Goal: Task Accomplishment & Management: Manage account settings

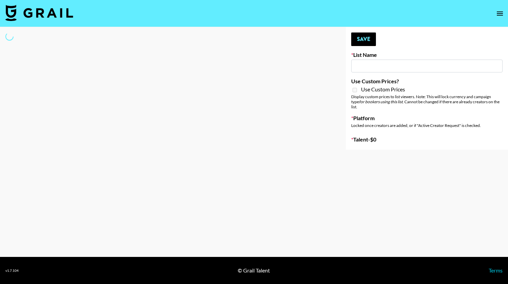
type input "GoVanni Campaign"
select select "Song"
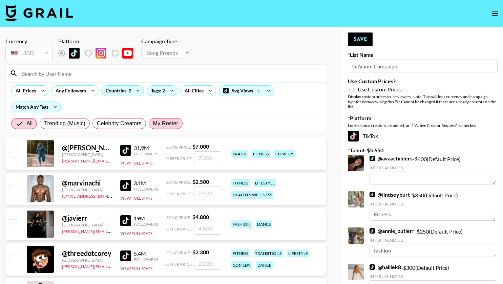
click at [157, 125] on span "My Roster" at bounding box center [165, 124] width 25 height 8
click at [153, 124] on input "My Roster" at bounding box center [153, 124] width 0 height 0
radio input "true"
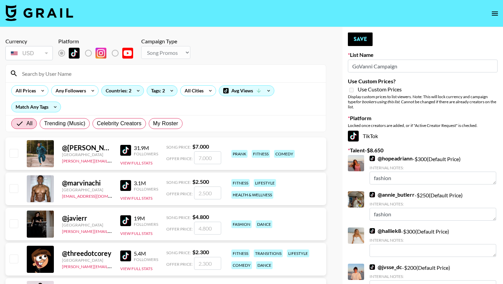
radio input "true"
click at [20, 124] on input "All" at bounding box center [21, 124] width 11 height 8
click at [74, 75] on input at bounding box center [170, 73] width 304 height 11
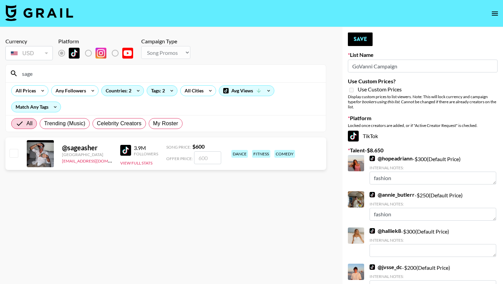
type input "sagethomass"
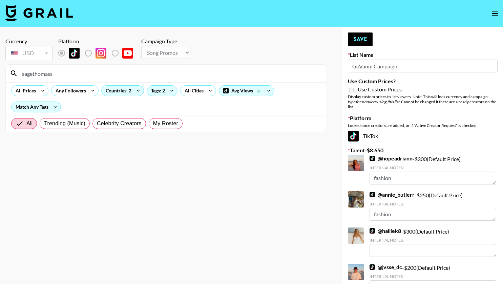
drag, startPoint x: 60, startPoint y: 73, endPoint x: 22, endPoint y: 73, distance: 38.6
click at [22, 73] on input "sagethomass" at bounding box center [170, 73] width 304 height 11
click at [136, 91] on icon at bounding box center [138, 91] width 11 height 10
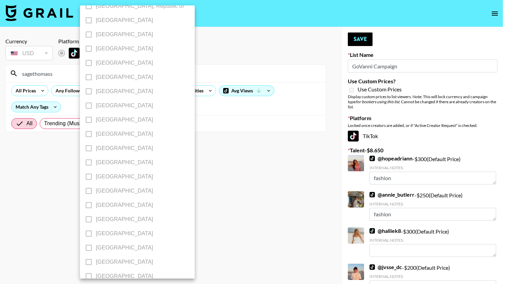
scroll to position [506, 0]
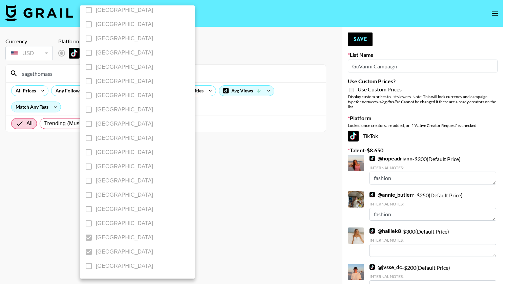
click at [209, 161] on div at bounding box center [254, 142] width 508 height 284
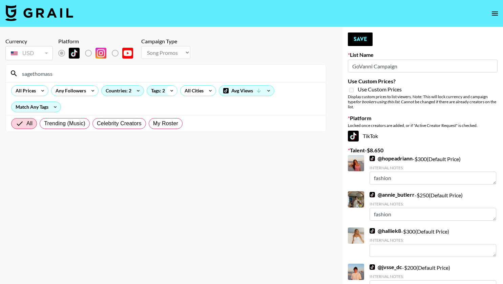
click at [171, 91] on icon at bounding box center [171, 91] width 11 height 10
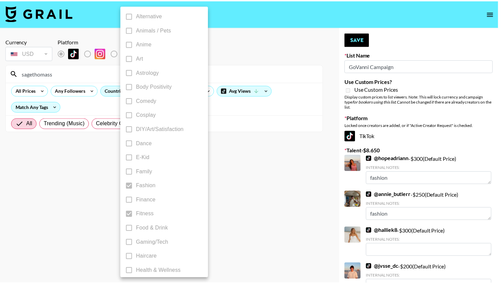
scroll to position [47, 0]
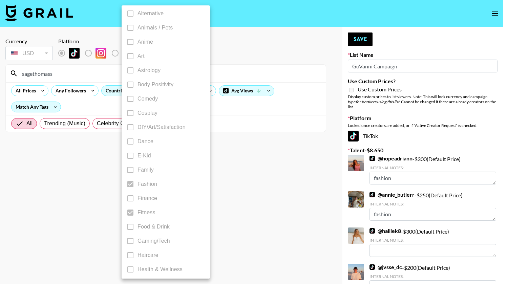
click at [252, 207] on div at bounding box center [254, 142] width 508 height 284
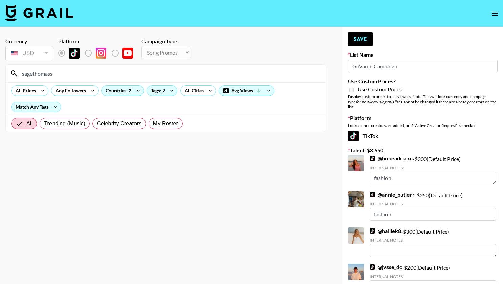
drag, startPoint x: 192, startPoint y: 75, endPoint x: 6, endPoint y: 66, distance: 185.9
click at [6, 66] on div "sagethomass" at bounding box center [166, 74] width 320 height 18
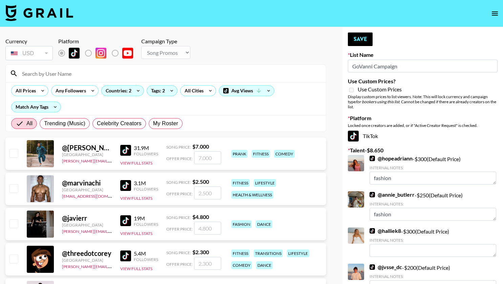
click at [61, 9] on img at bounding box center [39, 13] width 68 height 16
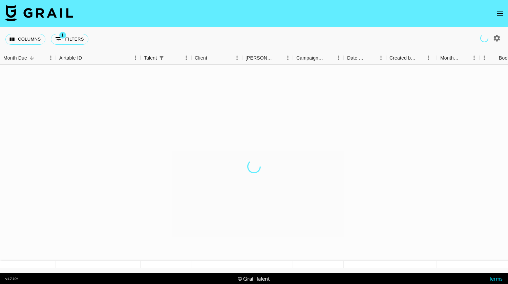
click at [74, 39] on button "1 Filters" at bounding box center [70, 39] width 38 height 11
select select "talentName"
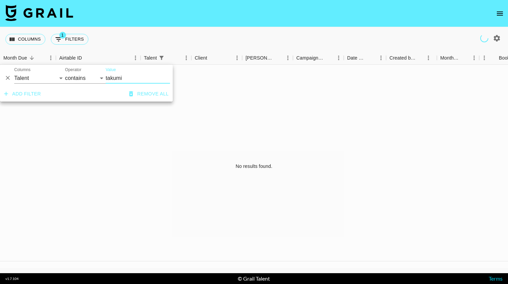
click at [505, 12] on button "open drawer" at bounding box center [500, 14] width 14 height 14
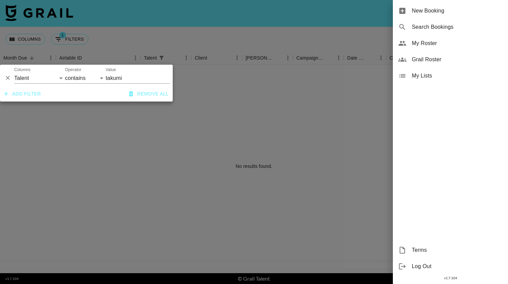
click at [437, 45] on span "My Roster" at bounding box center [457, 43] width 91 height 8
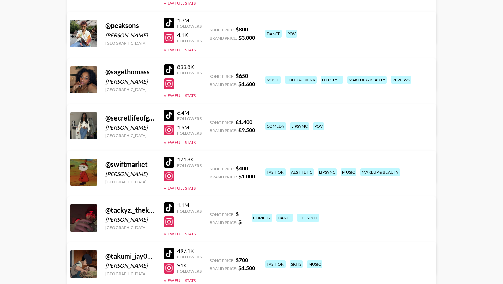
scroll to position [1336, 0]
click at [297, 121] on link "View/Edit Details" at bounding box center [188, 124] width 217 height 7
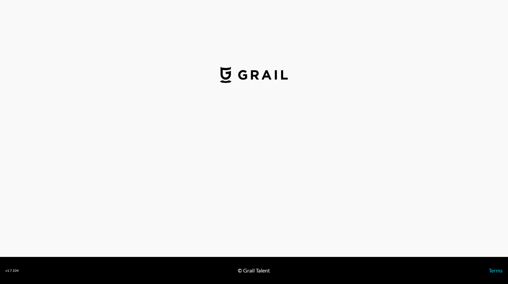
select select "USD"
